Goal: Information Seeking & Learning: Learn about a topic

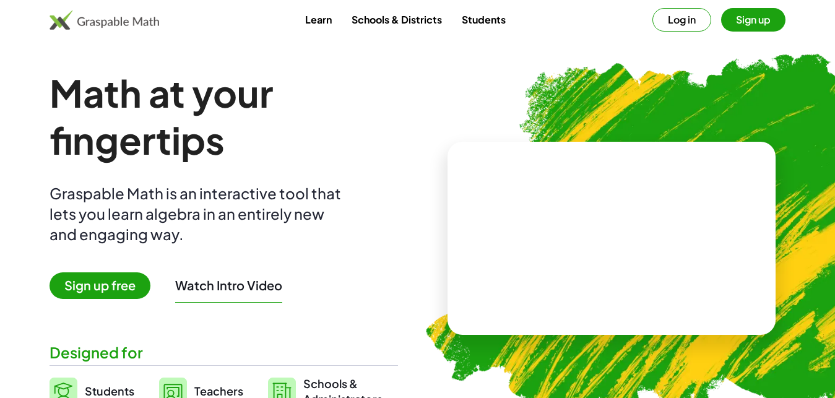
click at [748, 23] on button "Sign up" at bounding box center [753, 20] width 64 height 24
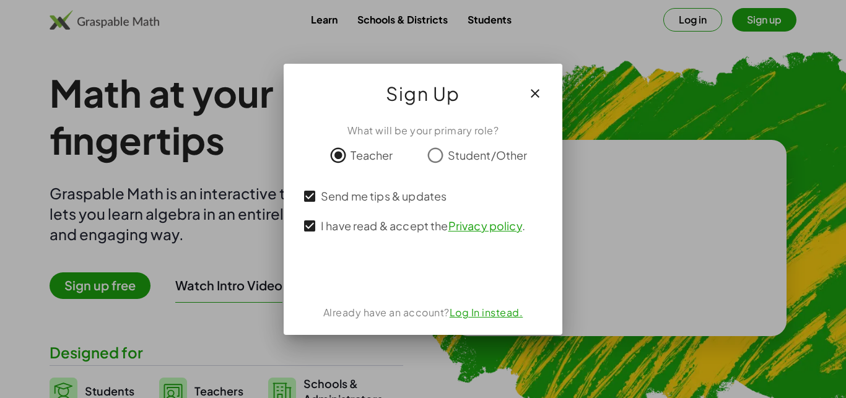
click at [432, 277] on div "使用 Google 帳戶登入。在新分頁中開啟" at bounding box center [423, 272] width 120 height 27
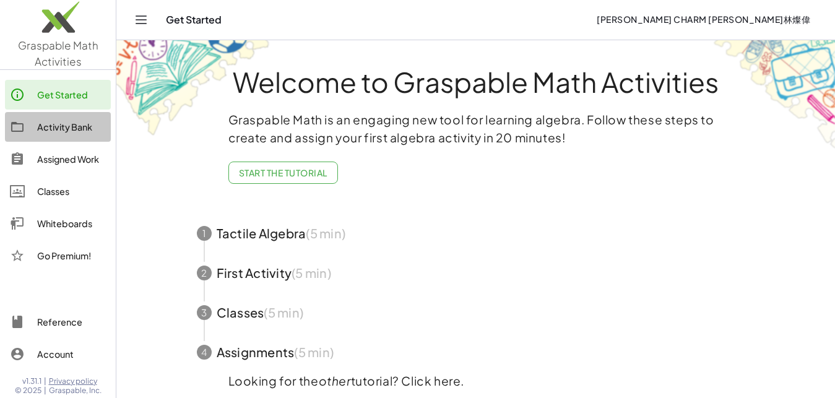
click at [72, 126] on div "Activity Bank" at bounding box center [71, 126] width 69 height 15
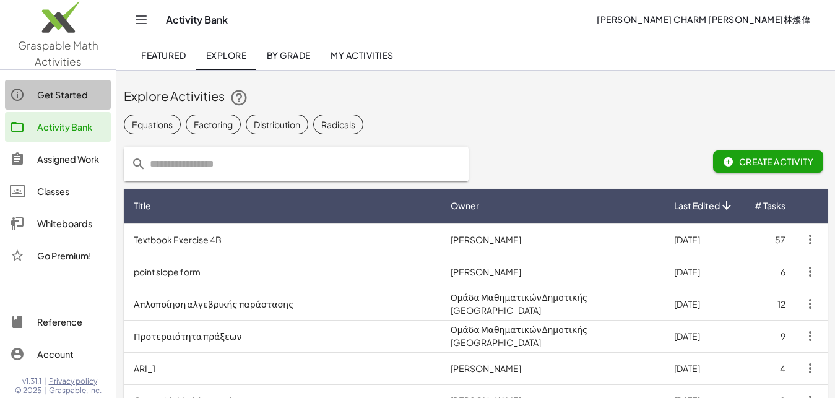
click at [77, 105] on link "Get Started" at bounding box center [58, 95] width 106 height 30
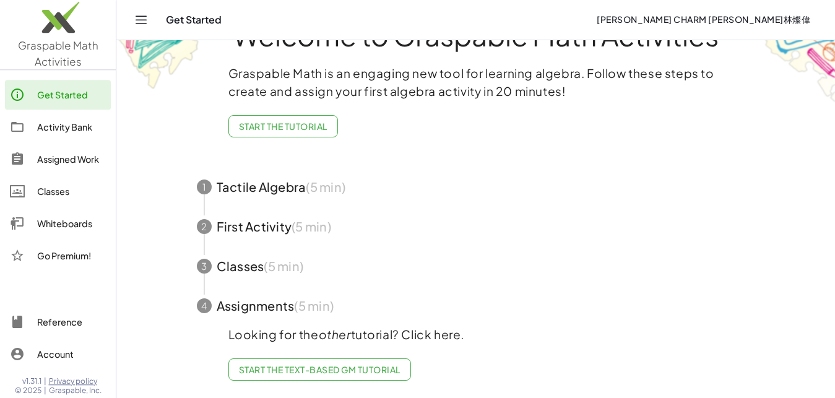
scroll to position [57, 0]
click at [61, 158] on div "Assigned Work" at bounding box center [71, 159] width 69 height 15
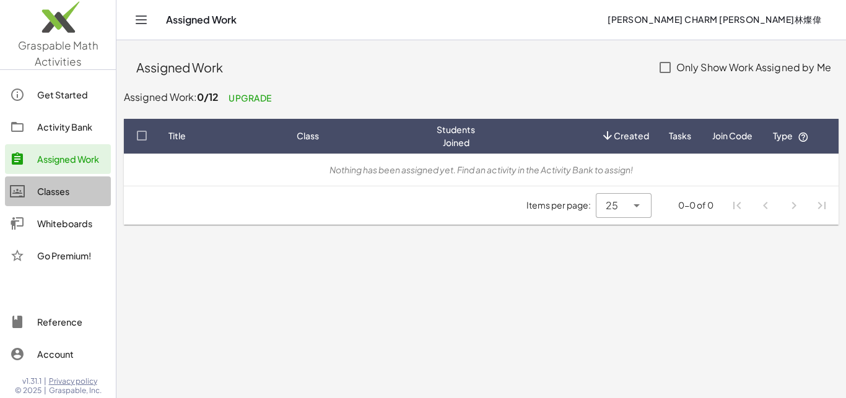
click at [46, 197] on div "Classes" at bounding box center [71, 191] width 69 height 15
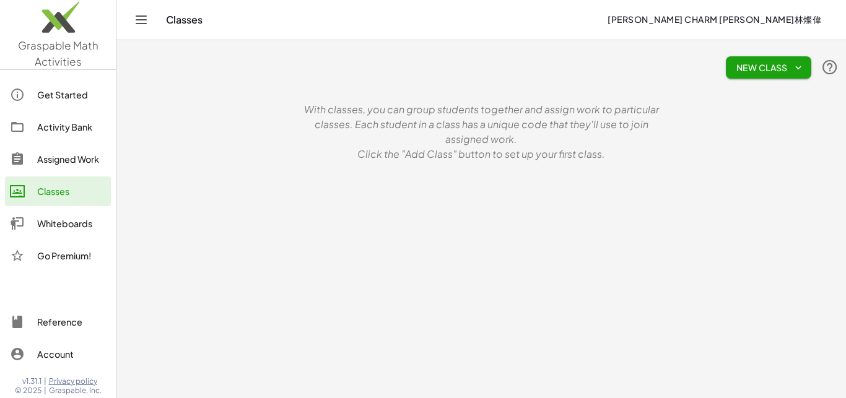
click at [52, 222] on div "Whiteboards" at bounding box center [71, 223] width 69 height 15
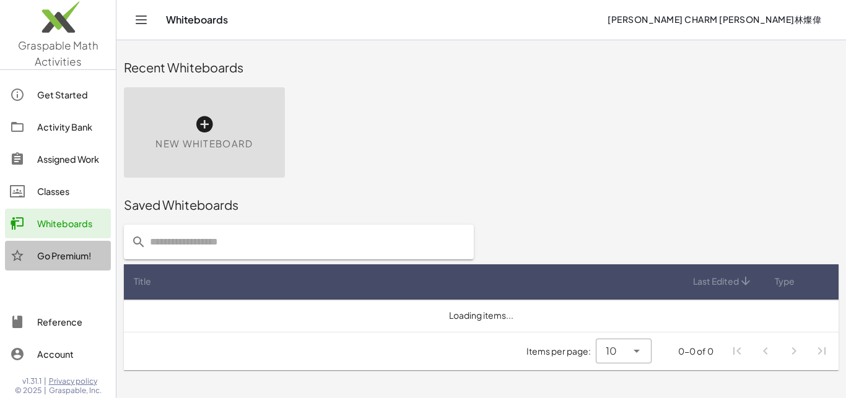
click at [56, 257] on div "Go Premium!" at bounding box center [71, 255] width 69 height 15
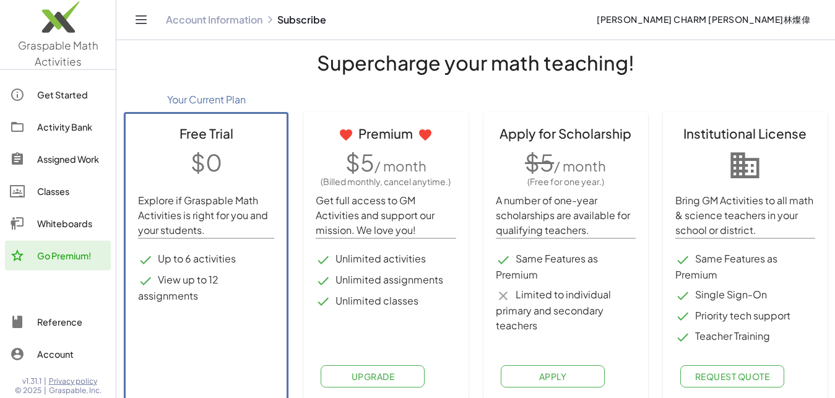
scroll to position [22, 0]
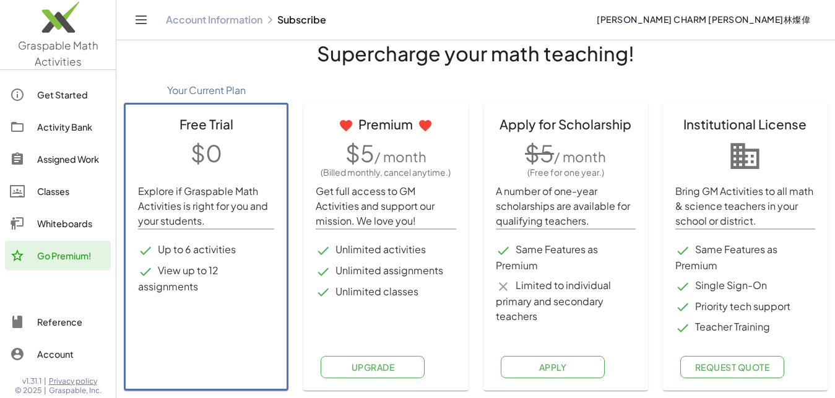
click at [66, 121] on div "Activity Bank" at bounding box center [71, 126] width 69 height 15
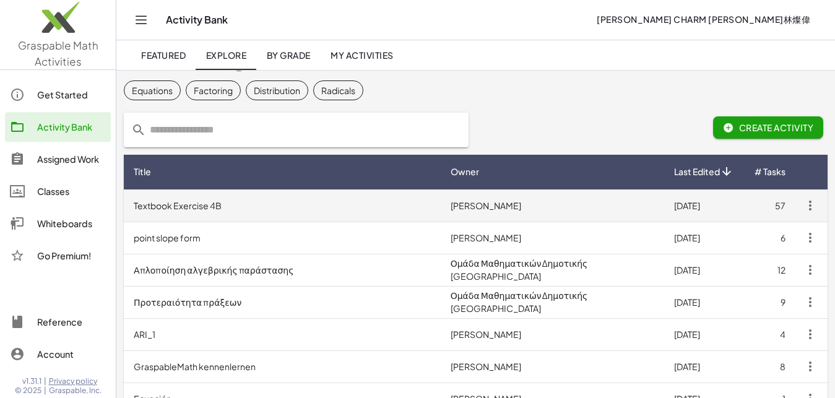
scroll to position [67, 0]
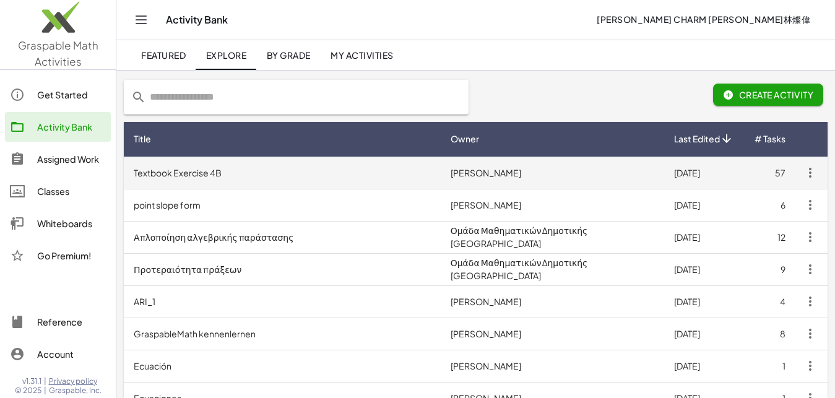
click at [177, 174] on td "Textbook Exercise 4B" at bounding box center [282, 173] width 317 height 32
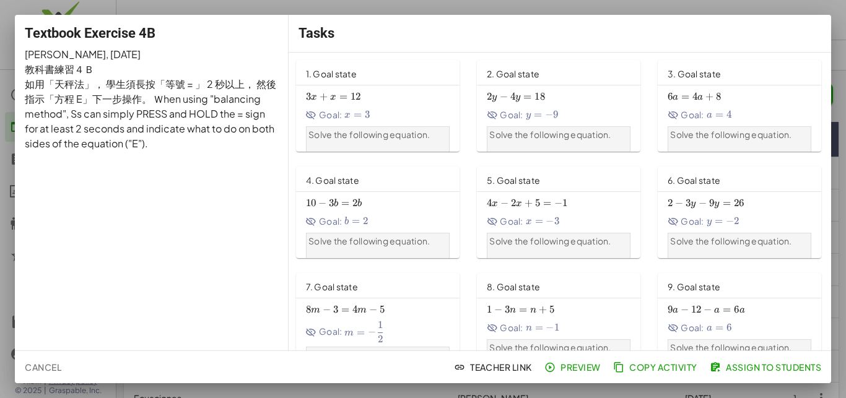
click at [339, 95] on span "=" at bounding box center [343, 96] width 8 height 12
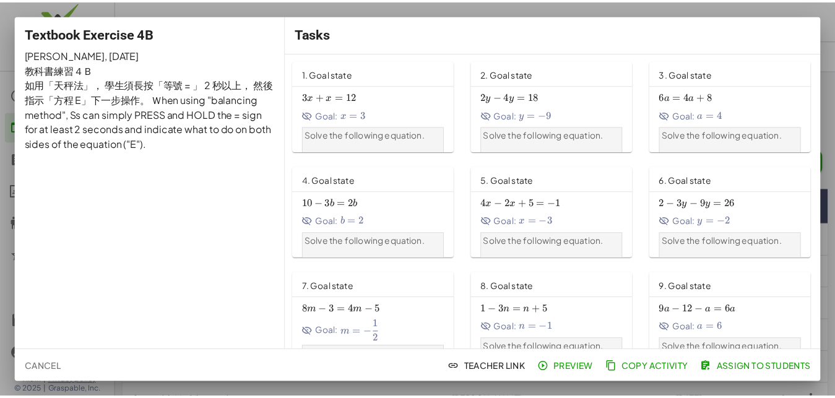
scroll to position [67, 0]
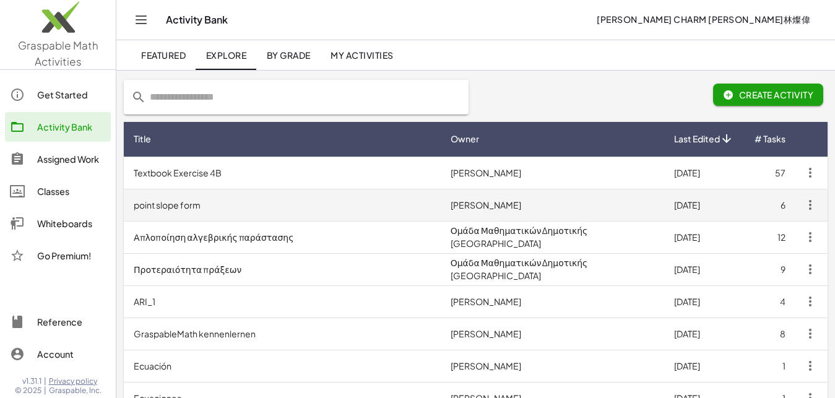
click at [184, 206] on td "point slope form" at bounding box center [282, 205] width 317 height 32
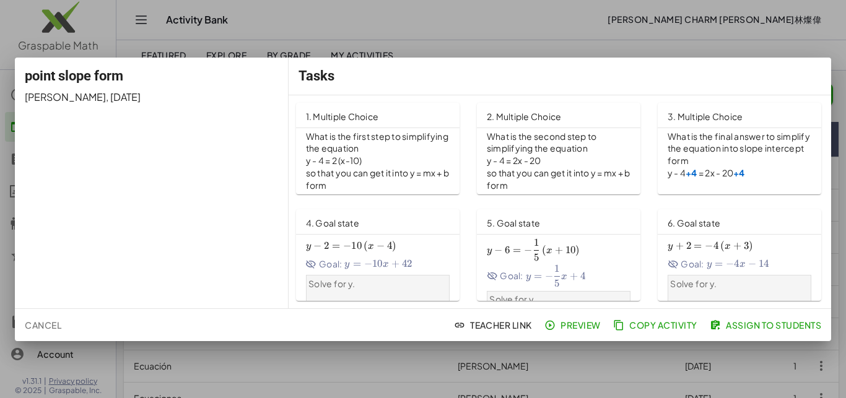
click at [344, 173] on p "so that you can get it into y = mx + b form" at bounding box center [378, 179] width 144 height 25
click at [135, 29] on div at bounding box center [423, 199] width 846 height 398
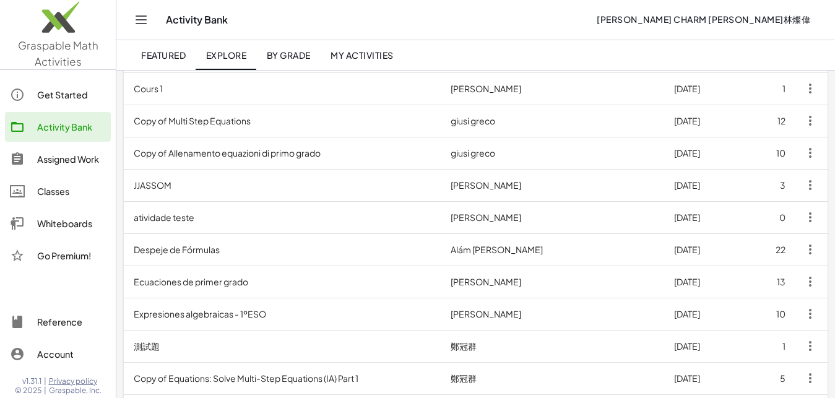
scroll to position [677, 0]
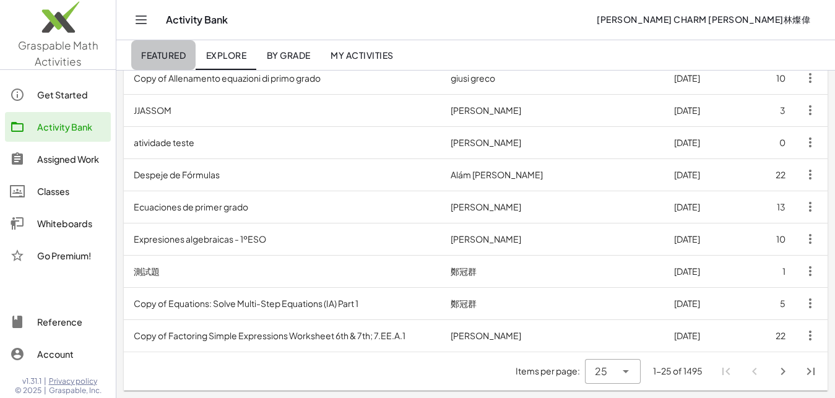
click at [174, 57] on span "Featured" at bounding box center [163, 55] width 45 height 11
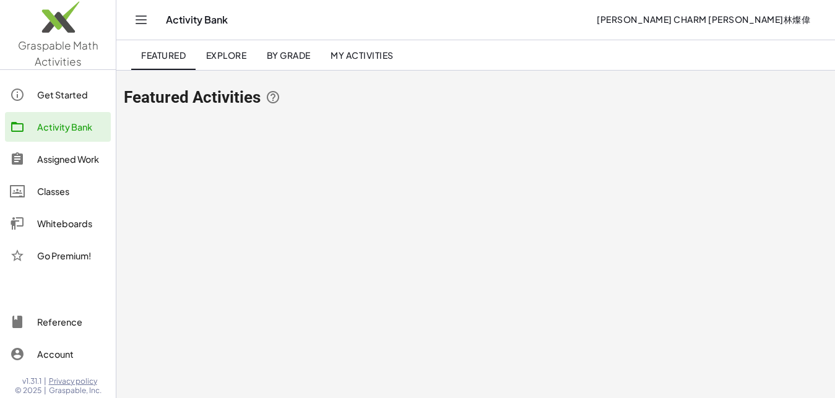
click at [292, 52] on span "By Grade" at bounding box center [288, 55] width 44 height 11
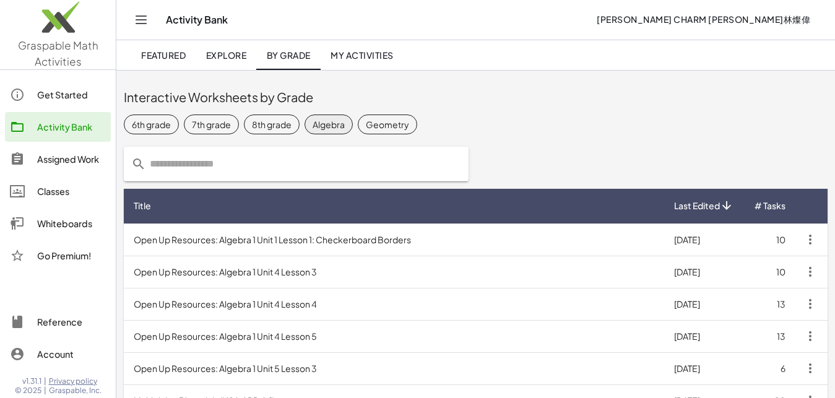
click at [344, 126] on div "Algebra" at bounding box center [329, 124] width 32 height 13
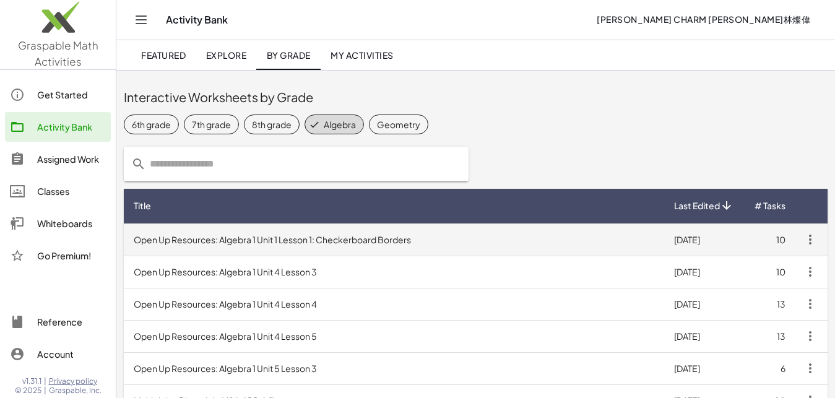
click at [311, 239] on td "Open Up Resources: Algebra 1 Unit 1 Lesson 1: Checkerboard Borders" at bounding box center [394, 239] width 540 height 32
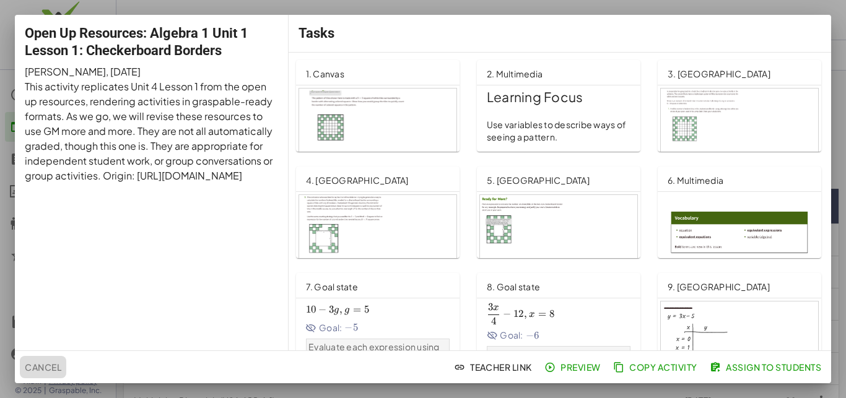
click at [37, 370] on span "Cancel" at bounding box center [43, 367] width 37 height 11
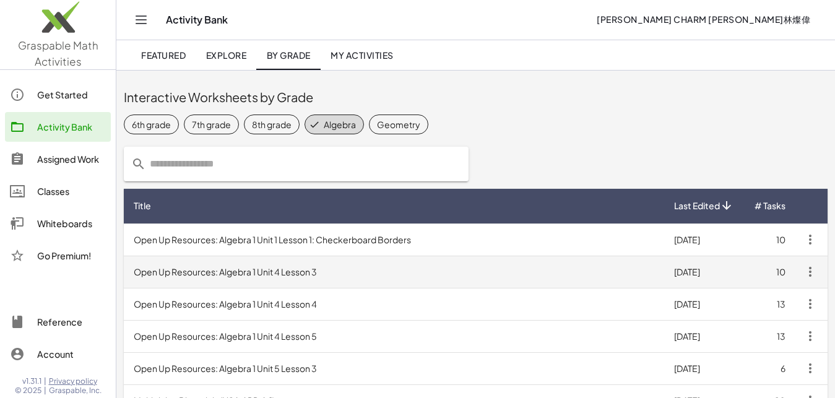
click at [319, 275] on td "Open Up Resources: Algebra 1 Unit 4 Lesson 3" at bounding box center [394, 272] width 540 height 32
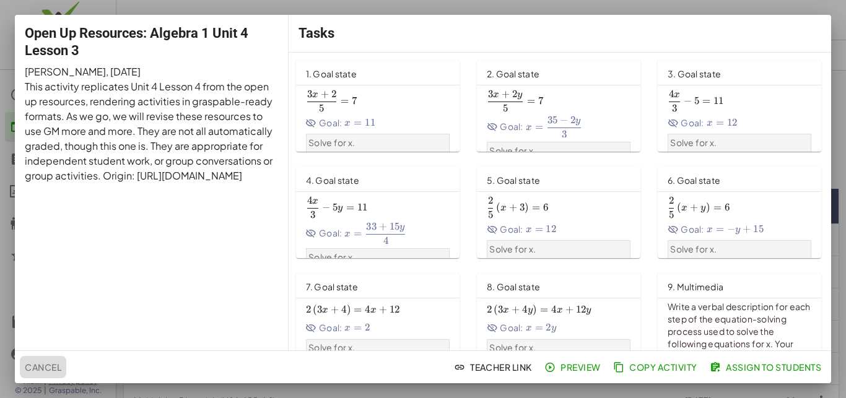
click at [62, 360] on button "Cancel" at bounding box center [43, 367] width 46 height 22
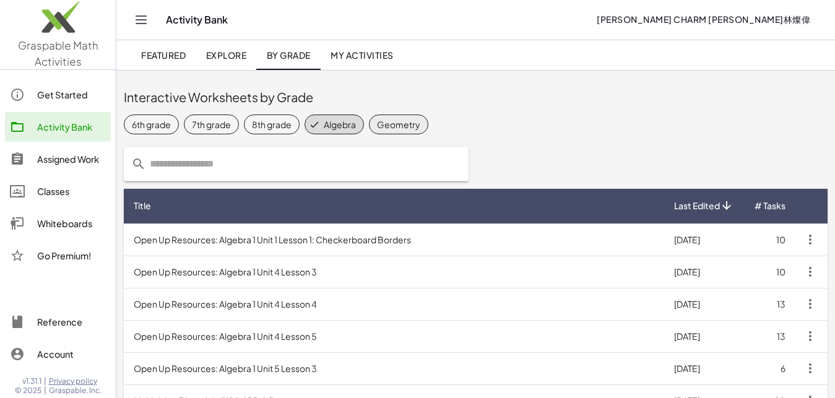
click at [400, 129] on div "Geometry" at bounding box center [398, 124] width 43 height 13
click at [332, 118] on span "Algebra" at bounding box center [334, 125] width 59 height 20
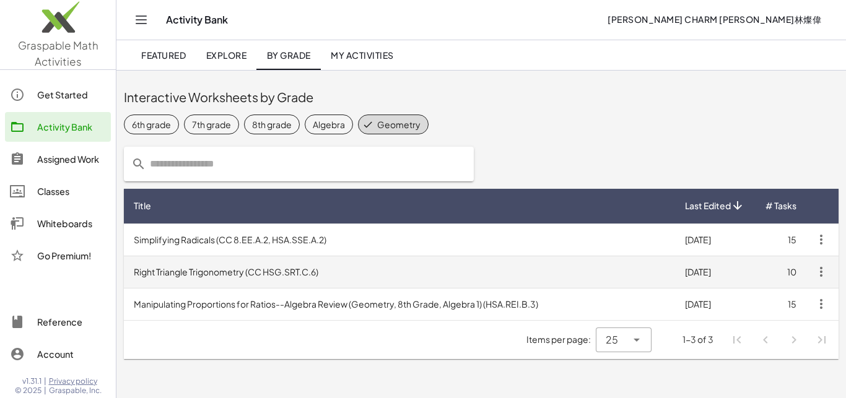
click at [245, 269] on td "Right Triangle Trigonometry (CC HSG.SRT.C.6)" at bounding box center [399, 272] width 551 height 32
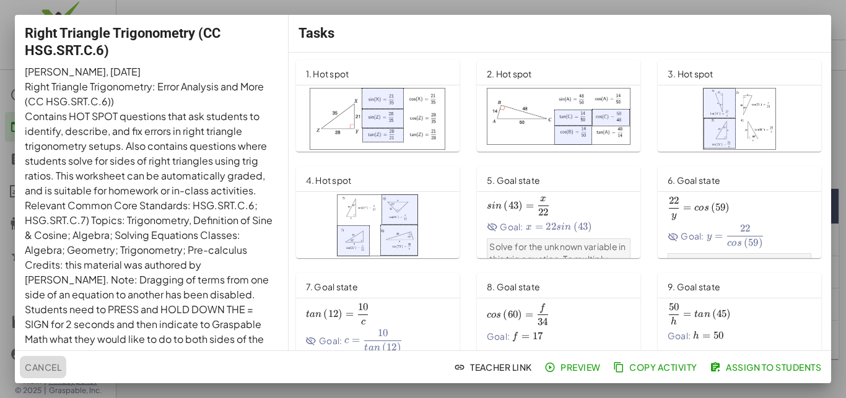
click at [51, 359] on button "Cancel" at bounding box center [43, 367] width 46 height 22
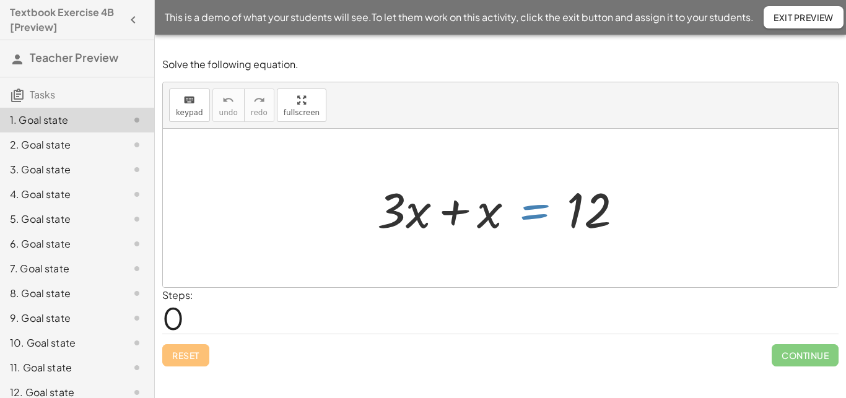
scroll to position [12, 0]
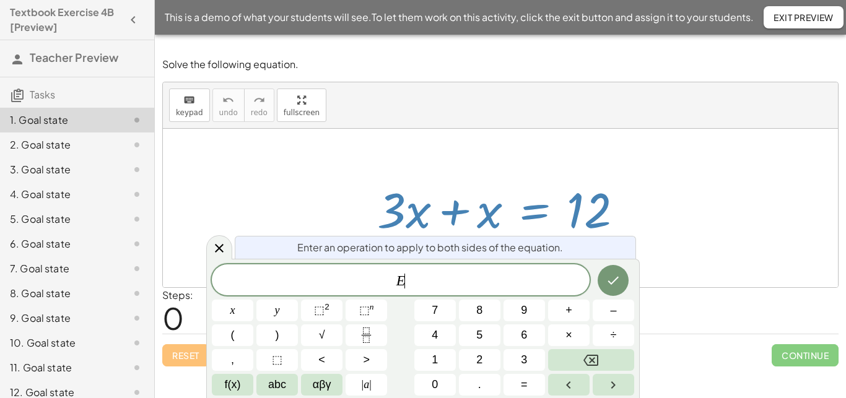
click at [542, 214] on div at bounding box center [505, 208] width 268 height 64
click at [224, 242] on icon at bounding box center [219, 248] width 15 height 15
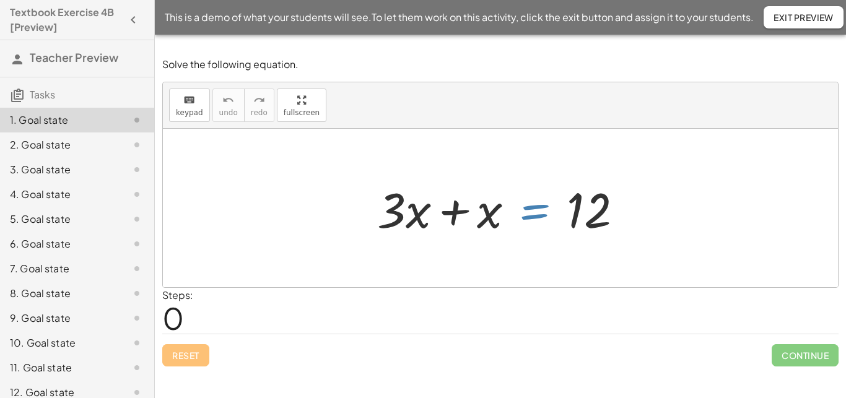
click at [536, 214] on div at bounding box center [505, 208] width 268 height 64
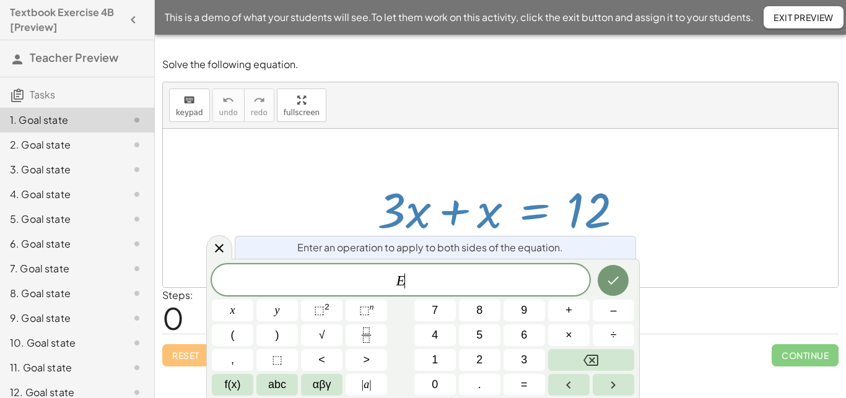
click at [533, 215] on div at bounding box center [505, 208] width 268 height 64
click at [585, 355] on icon "Backspace" at bounding box center [590, 360] width 15 height 15
click at [519, 361] on button "3" at bounding box center [523, 360] width 41 height 22
click at [234, 311] on span "x" at bounding box center [232, 310] width 5 height 17
click at [575, 316] on button "+" at bounding box center [568, 311] width 41 height 22
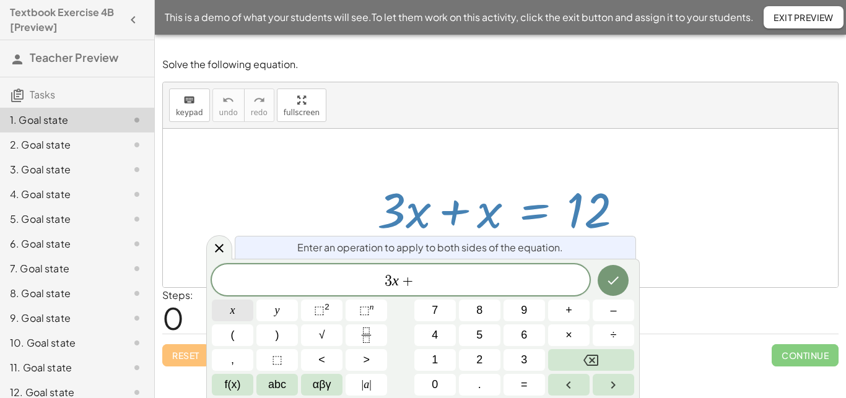
click at [251, 305] on button "x" at bounding box center [232, 311] width 41 height 22
click at [520, 378] on button "=" at bounding box center [523, 385] width 41 height 22
click at [607, 283] on icon "Done" at bounding box center [612, 280] width 15 height 15
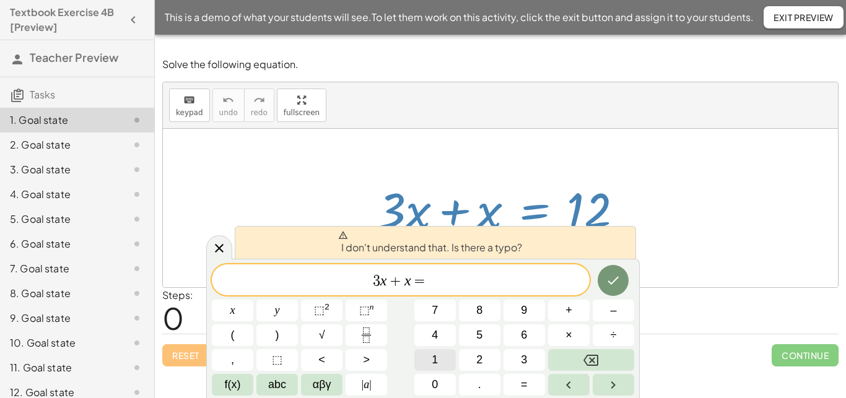
click at [445, 360] on button "1" at bounding box center [434, 360] width 41 height 22
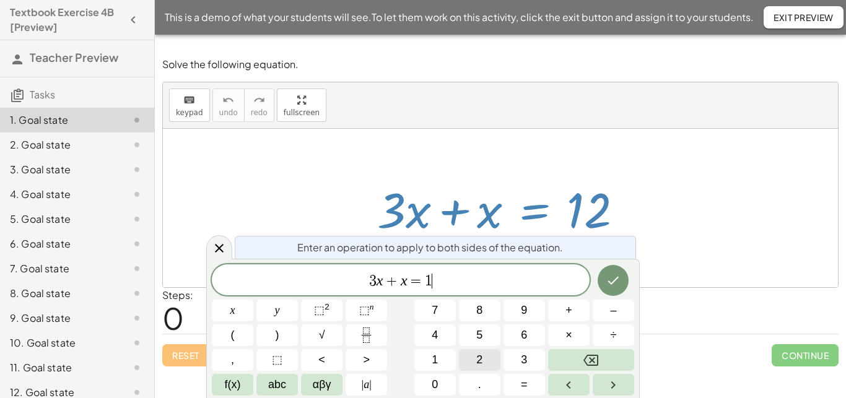
click at [477, 358] on span "2" at bounding box center [479, 360] width 6 height 17
click at [612, 275] on icon "Done" at bounding box center [612, 280] width 15 height 15
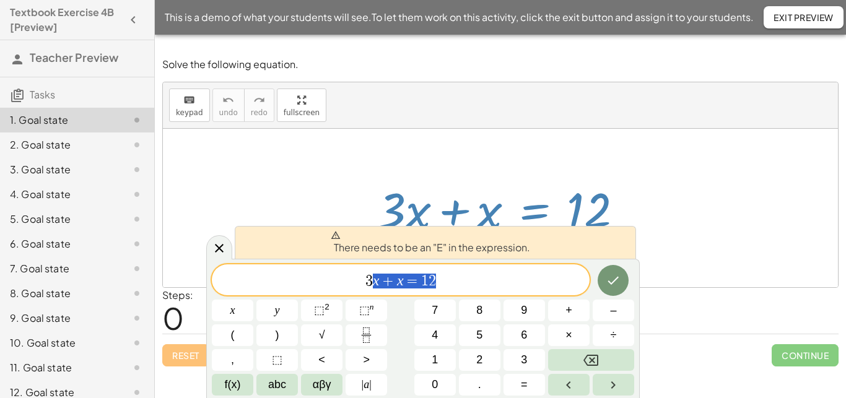
scroll to position [89, 7]
drag, startPoint x: 454, startPoint y: 278, endPoint x: 323, endPoint y: 284, distance: 130.8
click at [323, 284] on span "3 x + x = 1 2" at bounding box center [401, 280] width 378 height 17
click at [228, 248] on div at bounding box center [219, 247] width 26 height 24
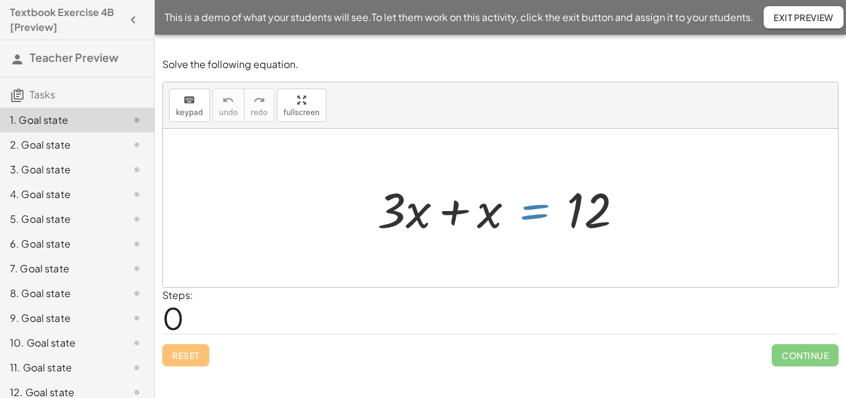
scroll to position [11, 0]
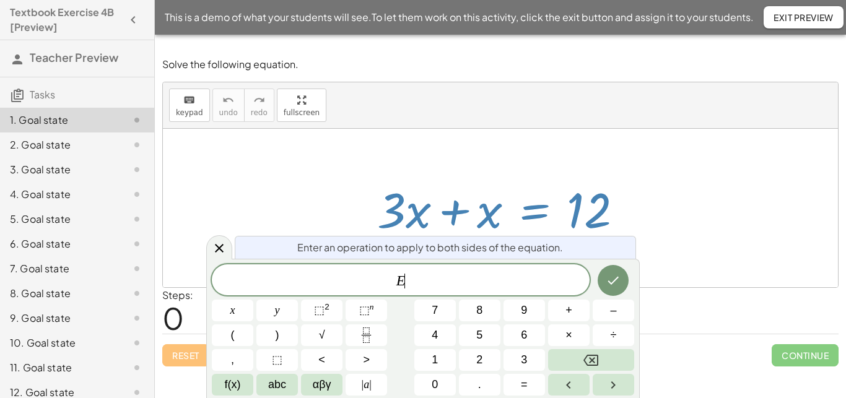
click at [542, 207] on div at bounding box center [505, 208] width 268 height 64
click at [578, 310] on button "+" at bounding box center [568, 311] width 41 height 22
click at [241, 314] on button "x" at bounding box center [232, 311] width 41 height 22
click at [615, 284] on icon "Done" at bounding box center [612, 280] width 15 height 15
click at [527, 214] on div at bounding box center [505, 208] width 268 height 64
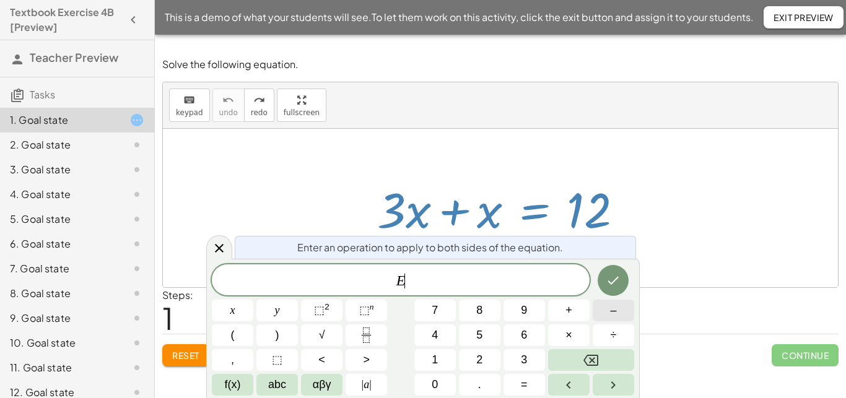
click at [604, 315] on button "–" at bounding box center [612, 311] width 41 height 22
click at [233, 315] on span "x" at bounding box center [232, 310] width 5 height 17
click at [611, 281] on icon "Done" at bounding box center [612, 280] width 15 height 15
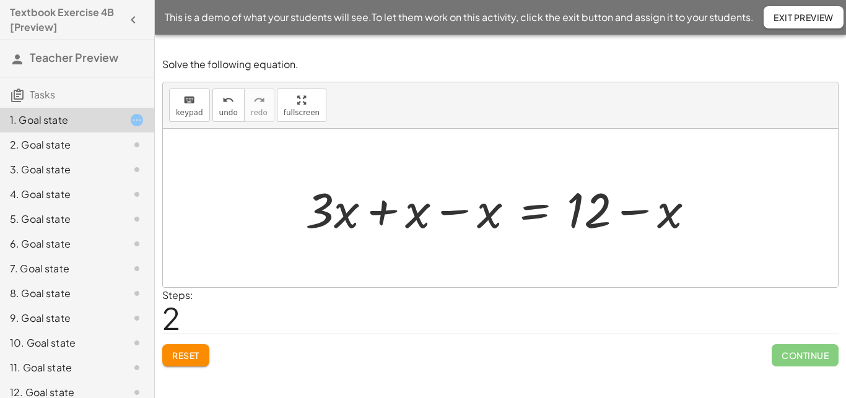
click at [450, 217] on div at bounding box center [505, 208] width 412 height 64
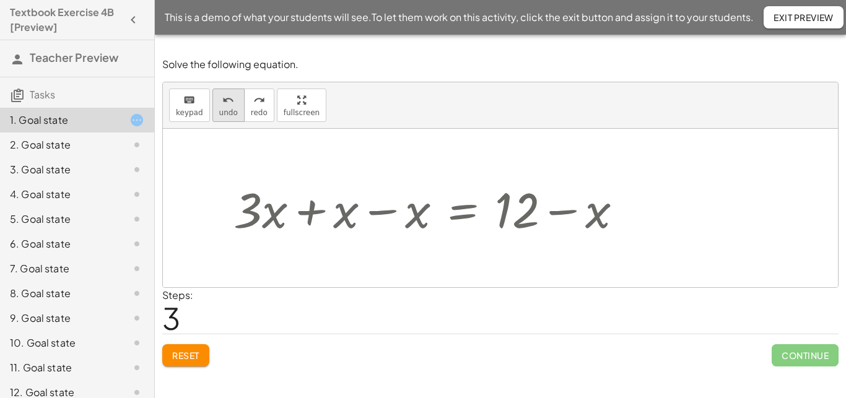
click at [228, 108] on span "undo" at bounding box center [228, 112] width 19 height 9
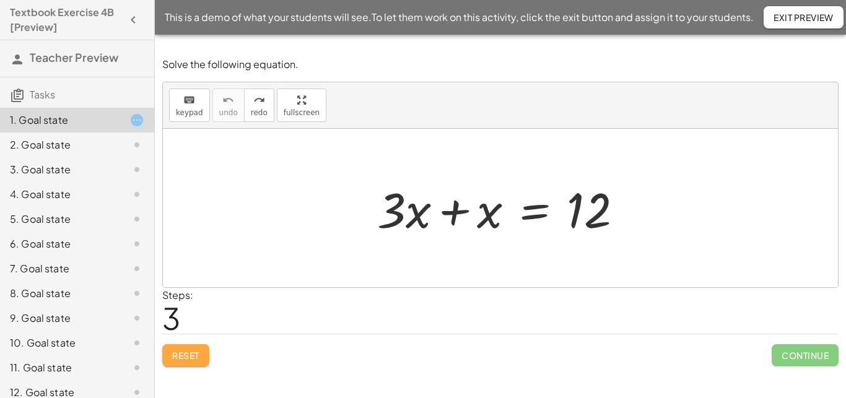
click at [189, 349] on button "Reset" at bounding box center [185, 355] width 47 height 22
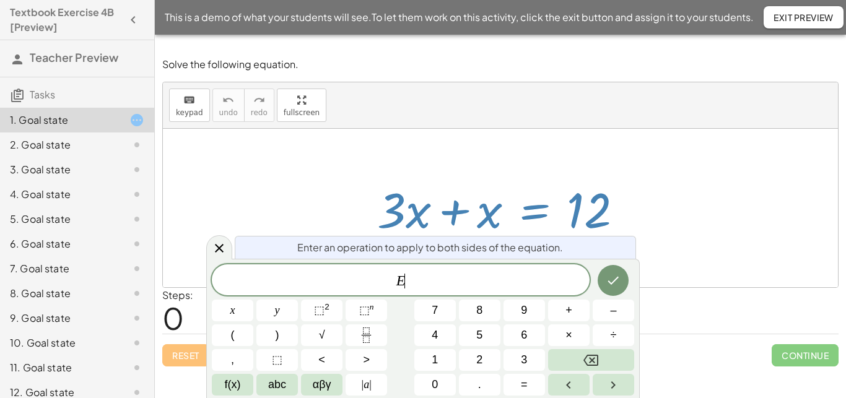
click at [536, 216] on div at bounding box center [505, 208] width 268 height 64
click at [447, 339] on button "4" at bounding box center [434, 335] width 41 height 22
click at [239, 308] on button "x" at bounding box center [232, 311] width 41 height 22
click at [585, 306] on button "+" at bounding box center [568, 311] width 41 height 22
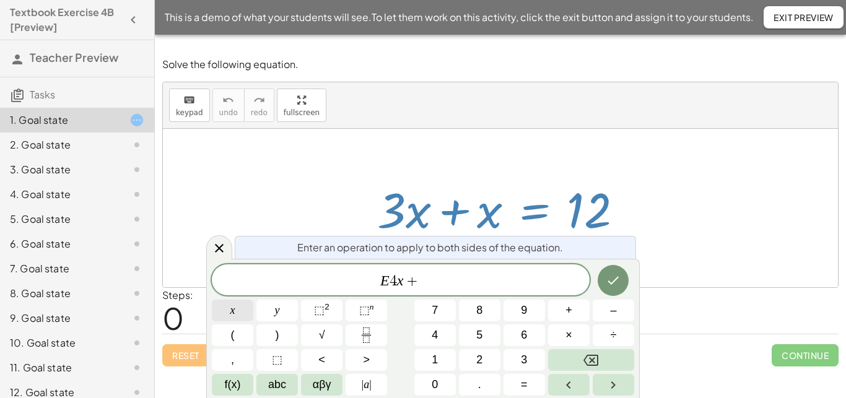
click at [230, 321] on button "x" at bounding box center [232, 311] width 41 height 22
click at [617, 287] on icon "Done" at bounding box center [612, 280] width 15 height 15
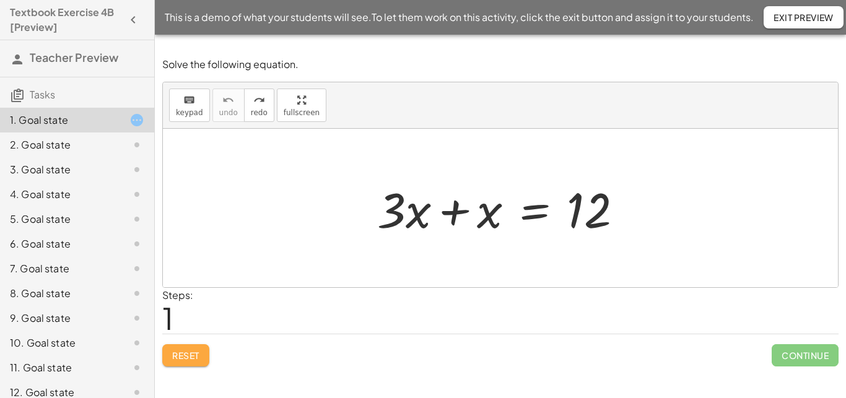
click at [190, 354] on span "Reset" at bounding box center [185, 355] width 27 height 11
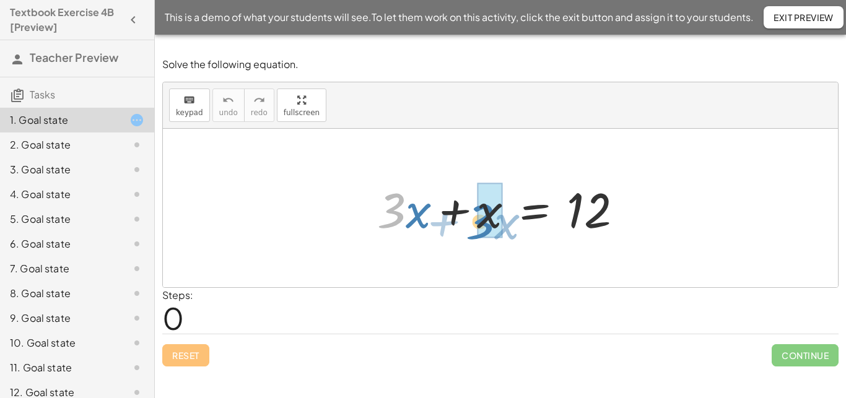
drag, startPoint x: 397, startPoint y: 220, endPoint x: 486, endPoint y: 231, distance: 89.2
click at [534, 209] on div "× 3 + × x + × 3 × x + x = 12" at bounding box center [534, 209] width 0 height 0
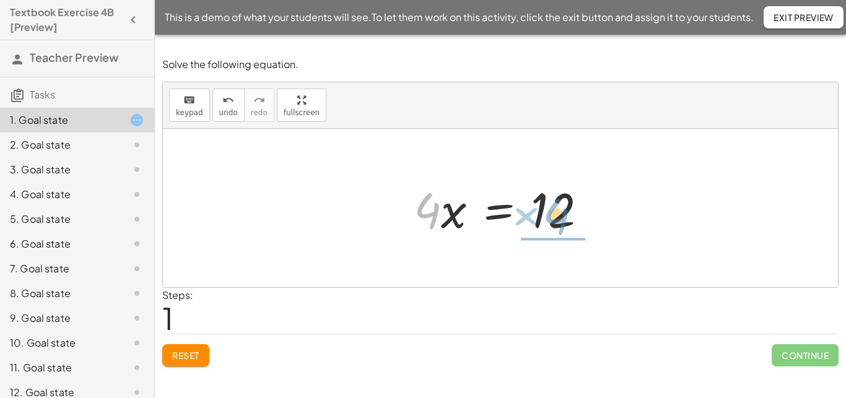
drag, startPoint x: 428, startPoint y: 204, endPoint x: 559, endPoint y: 207, distance: 131.3
click at [559, 207] on div at bounding box center [505, 208] width 196 height 64
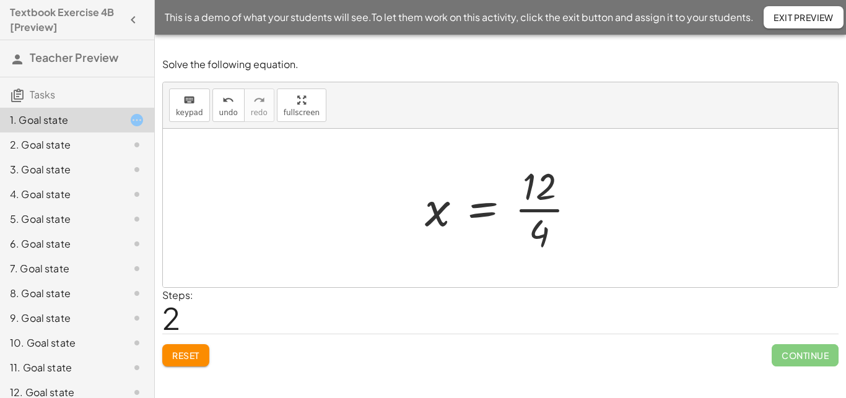
click at [547, 204] on div at bounding box center [505, 207] width 173 height 95
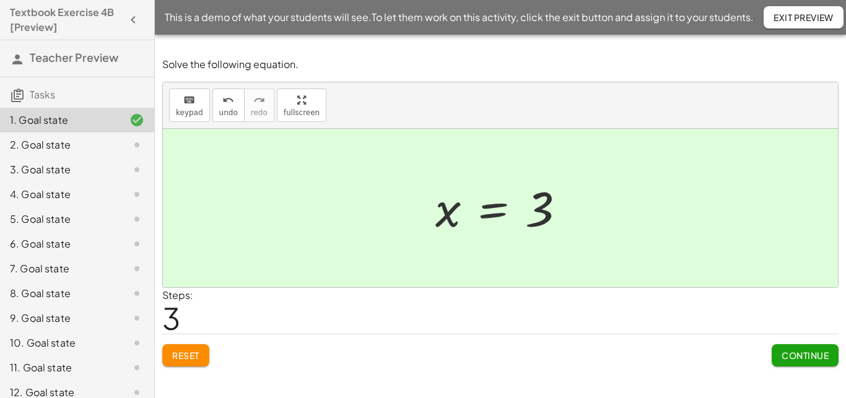
click at [787, 355] on span "Continue" at bounding box center [804, 355] width 47 height 11
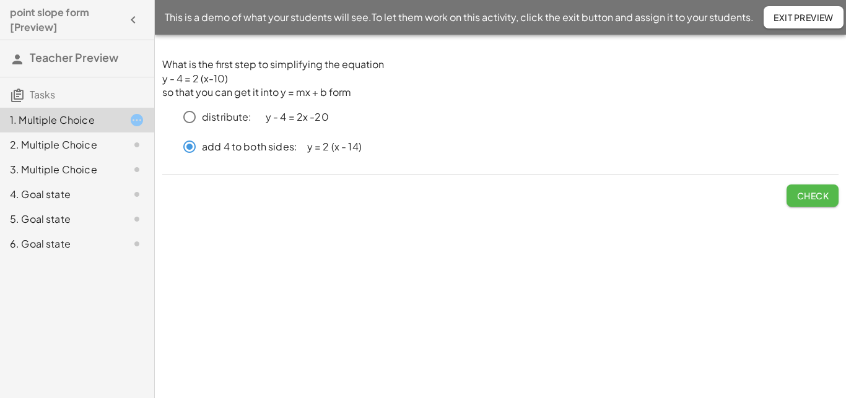
click at [824, 192] on span "Check" at bounding box center [812, 195] width 32 height 11
click at [802, 194] on span "Check" at bounding box center [812, 195] width 32 height 11
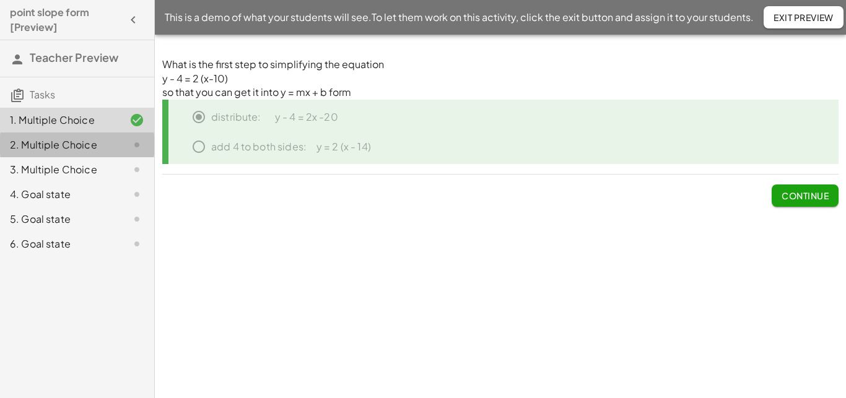
click at [95, 150] on div "2. Multiple Choice" at bounding box center [60, 144] width 100 height 15
